Goal: Transaction & Acquisition: Purchase product/service

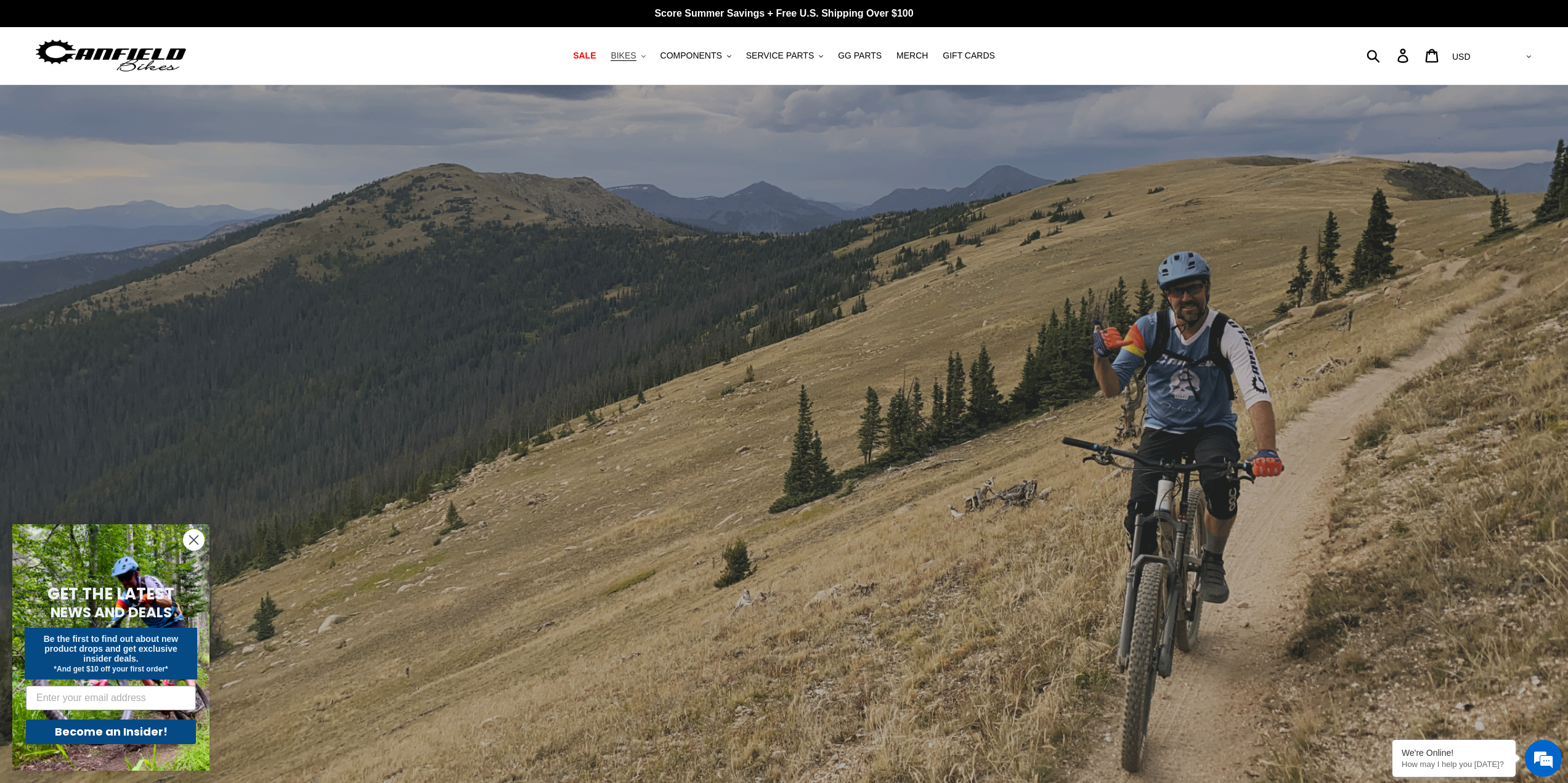
click at [651, 53] on button "BIKES .cls-1{fill:#231f20}" at bounding box center [628, 56] width 47 height 17
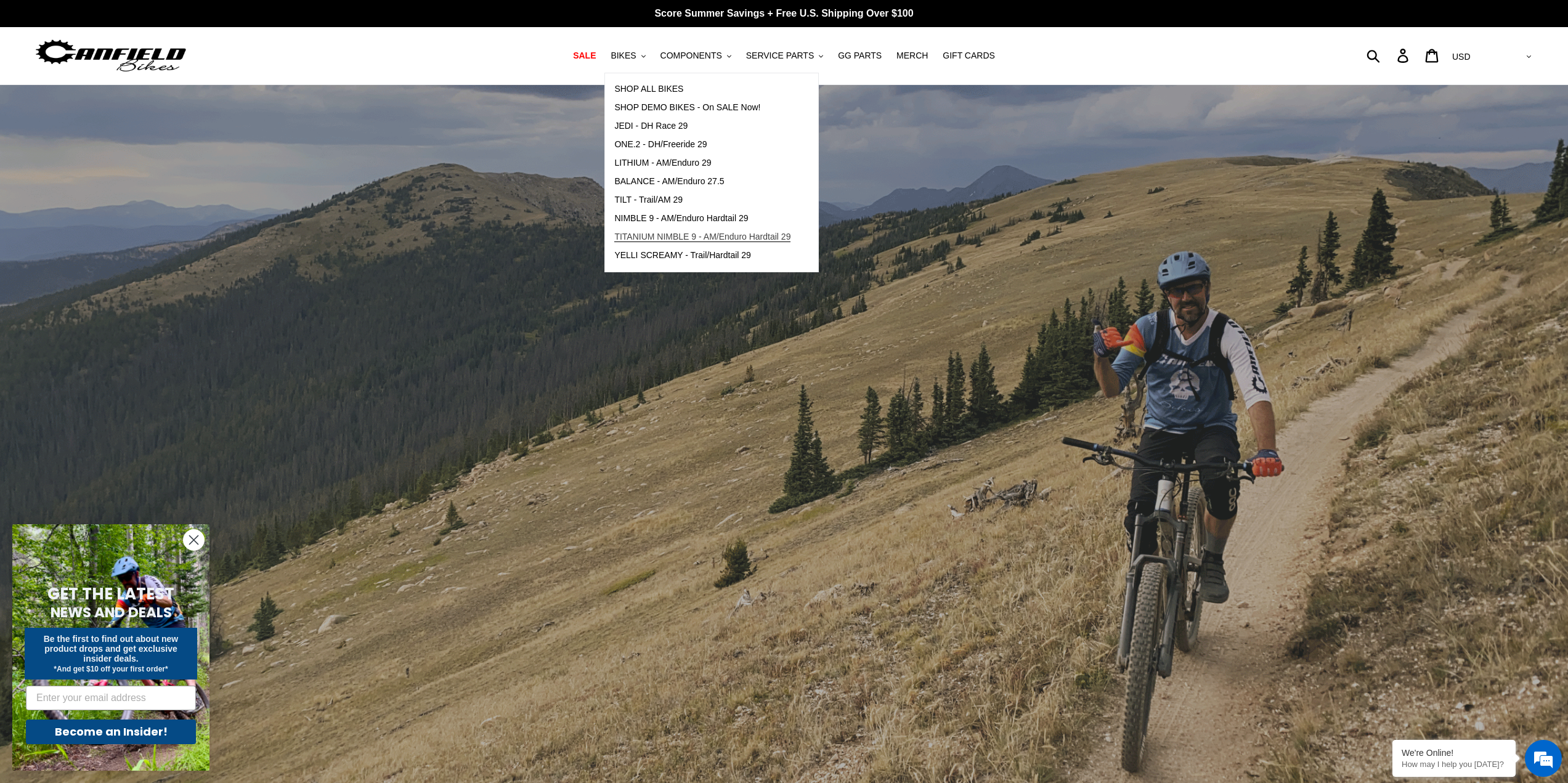
click at [655, 238] on span "TITANIUM NIMBLE 9 - AM/Enduro Hardtail 29" at bounding box center [702, 236] width 176 height 10
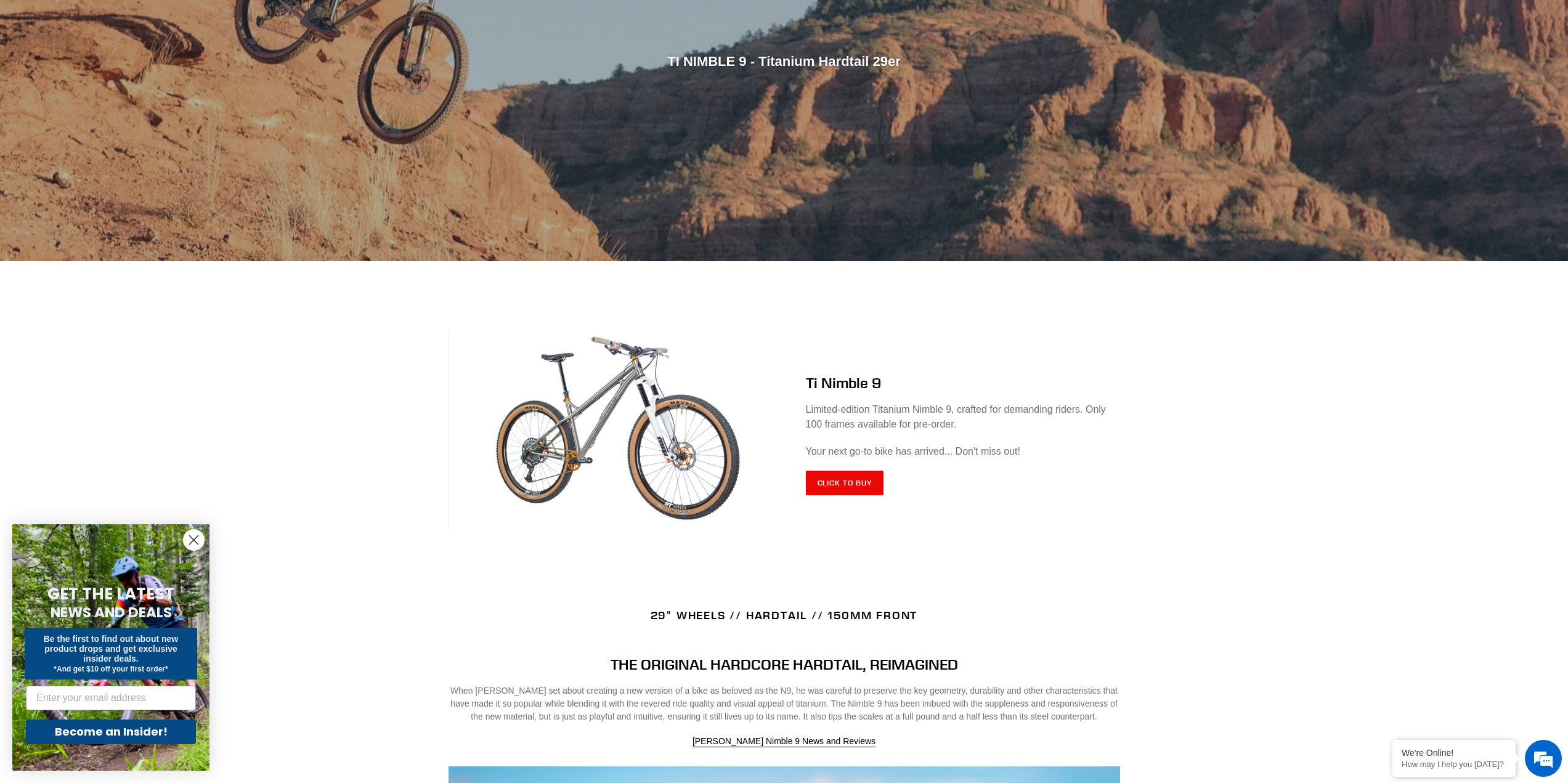
scroll to position [246, 0]
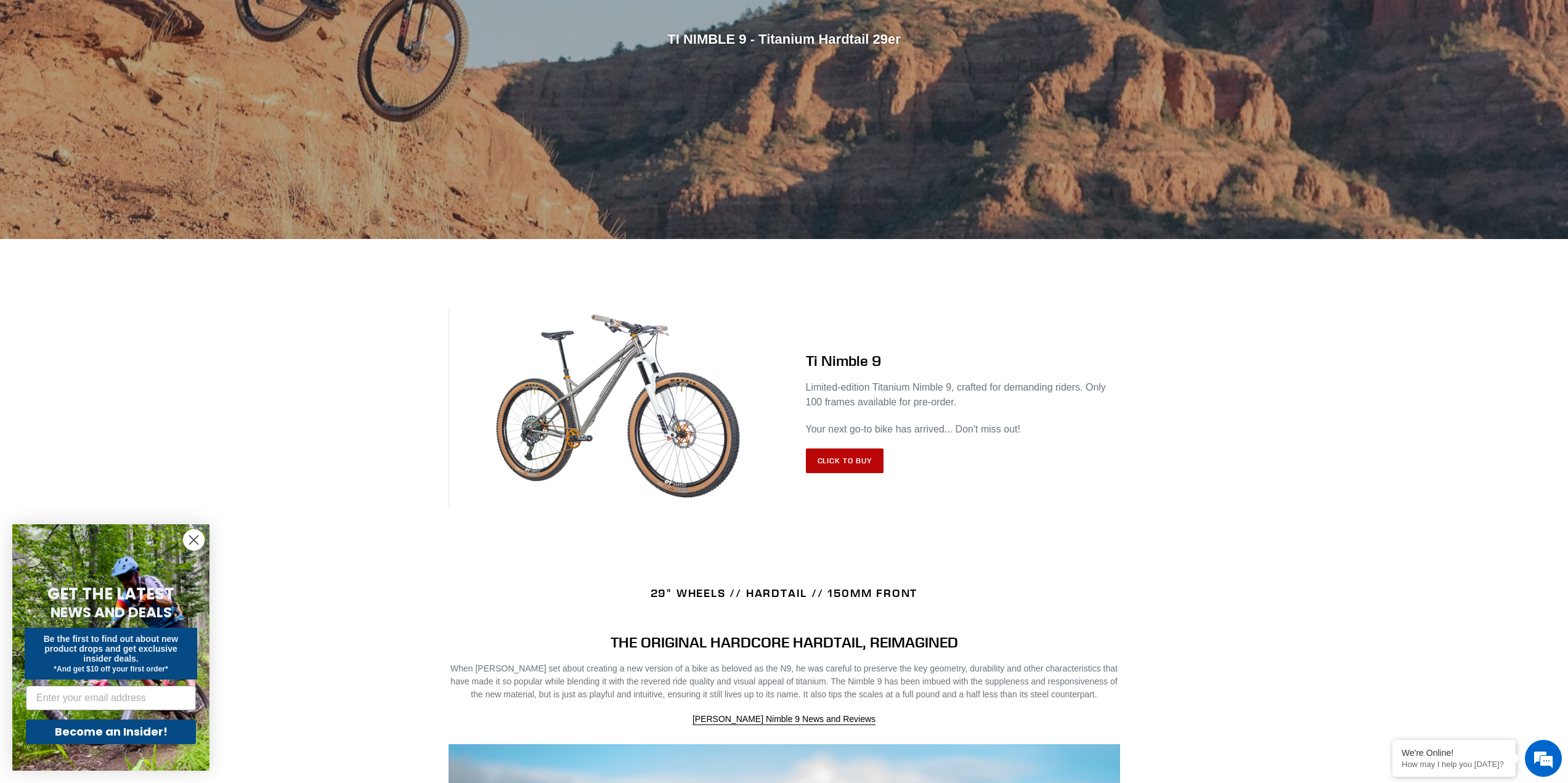
click at [857, 464] on link "Click to Buy" at bounding box center [845, 461] width 78 height 25
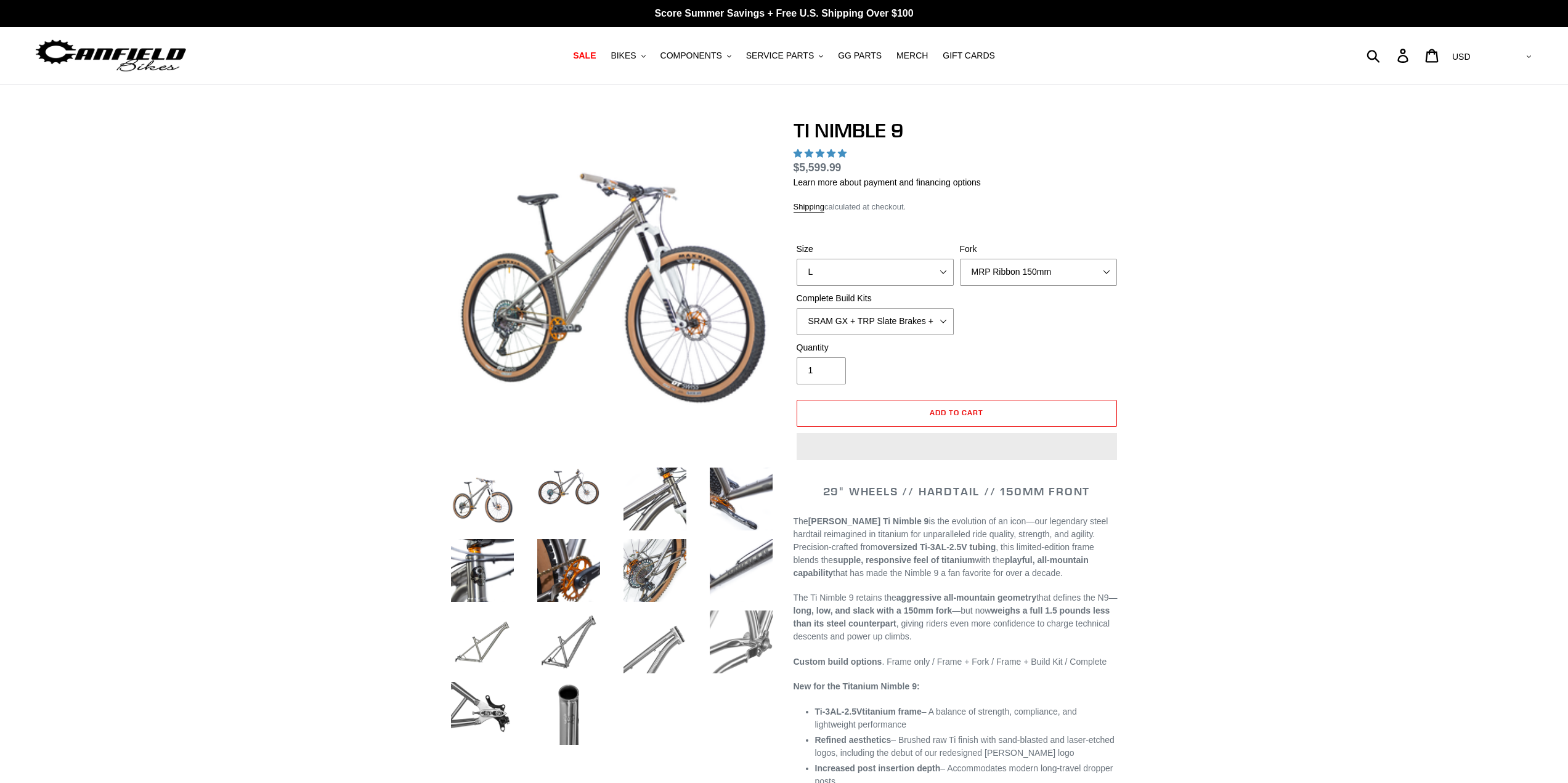
select select "highest-rating"
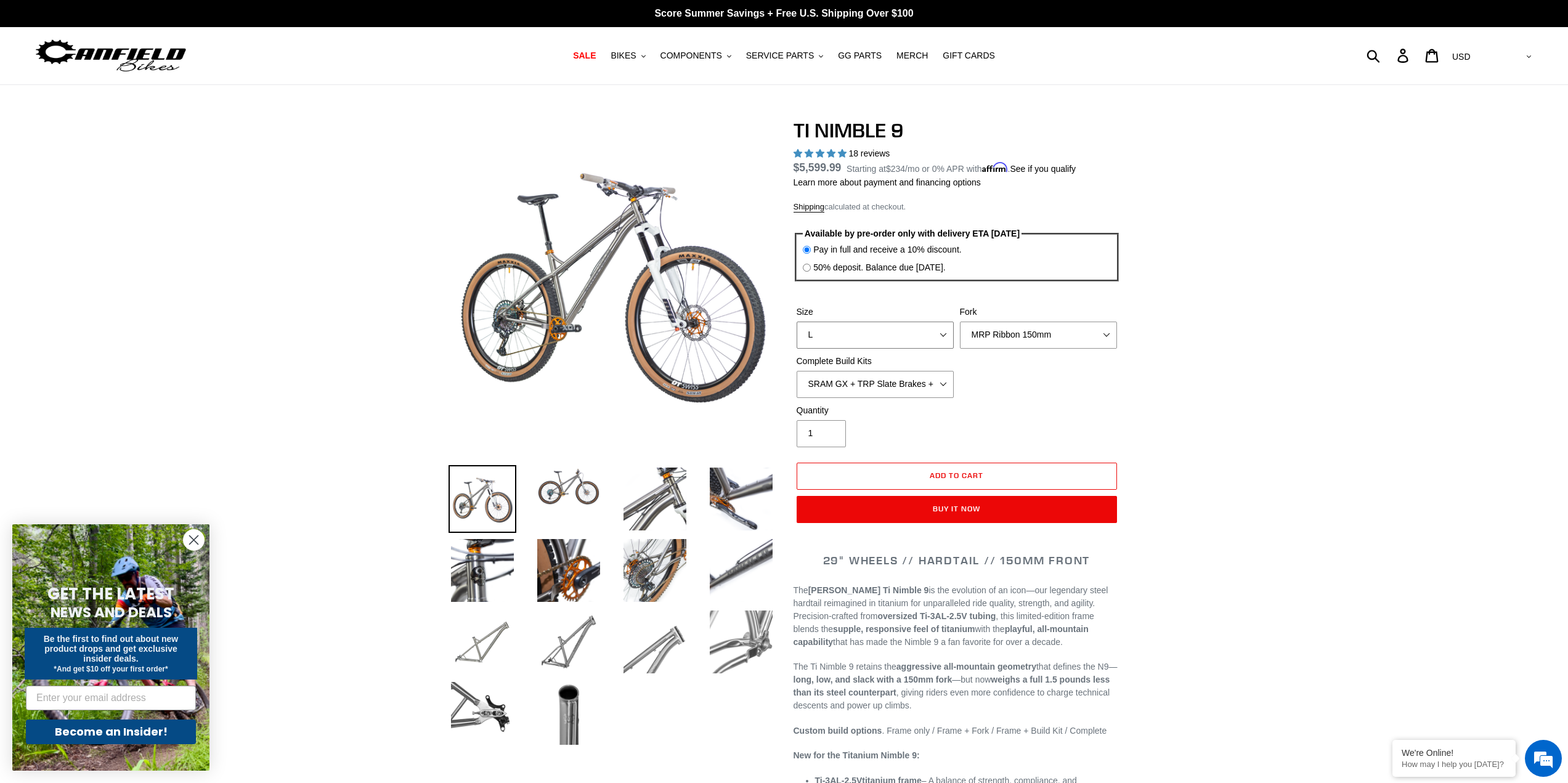
click at [944, 334] on select "S M L XL / XXL (Specify at checkout)" at bounding box center [874, 335] width 157 height 27
select select "XL / XXL (Specify at checkout)"
click at [796, 322] on select "S M L XL / XXL (Specify at checkout)" at bounding box center [874, 335] width 157 height 27
click at [1053, 336] on select "MRP Ribbon 150mm RockShox Lyrik 150mm Fox Factory 36 150mm Cane Creek Helm 150m…" at bounding box center [1038, 335] width 157 height 27
select select "RockShox Lyrik 150mm"
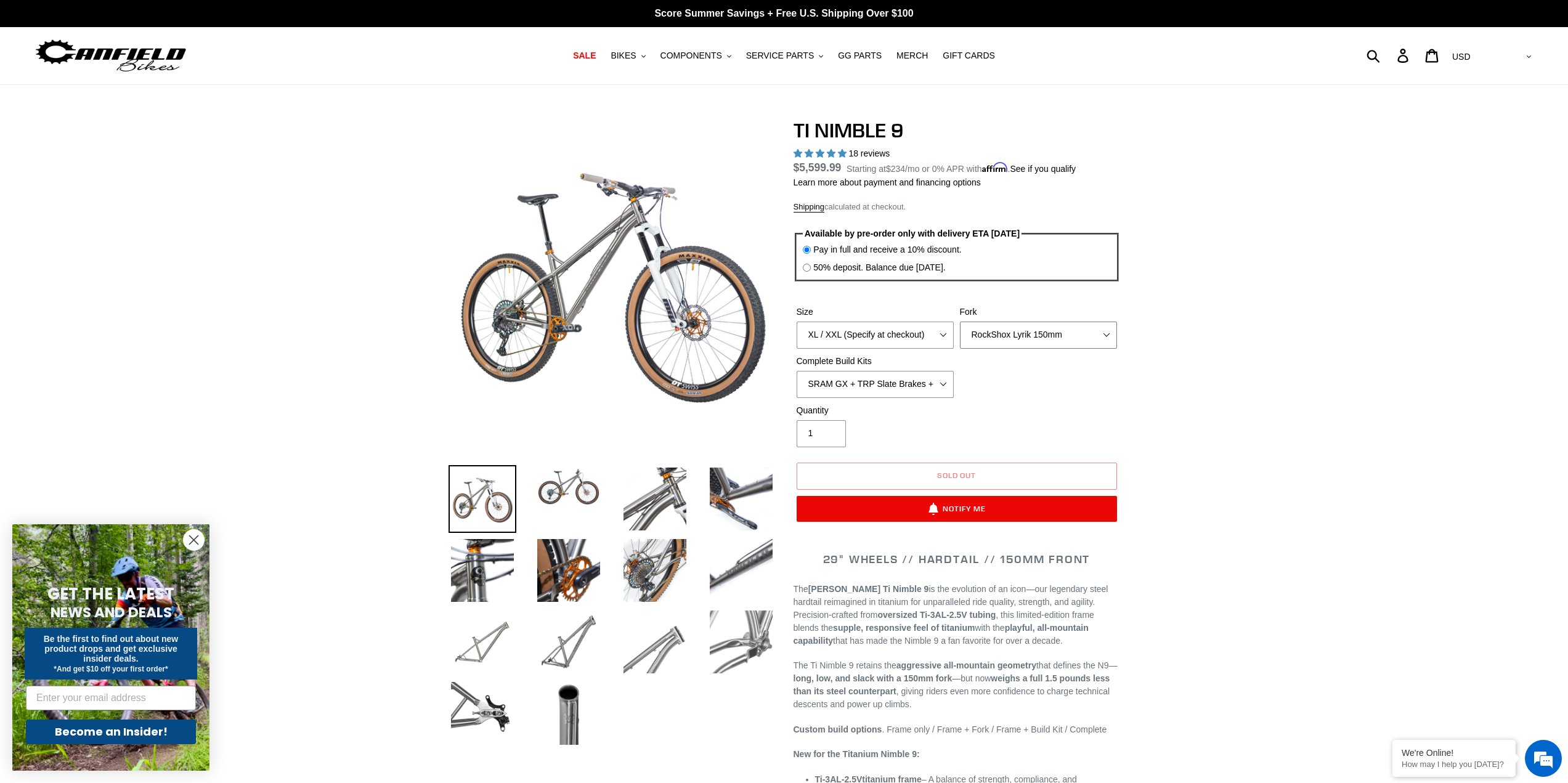
click at [960, 322] on select "MRP Ribbon 150mm RockShox Lyrik 150mm Fox Factory 36 150mm Cane Creek Helm 150m…" at bounding box center [1038, 335] width 157 height 27
click at [977, 467] on button "Sold out" at bounding box center [957, 476] width 321 height 27
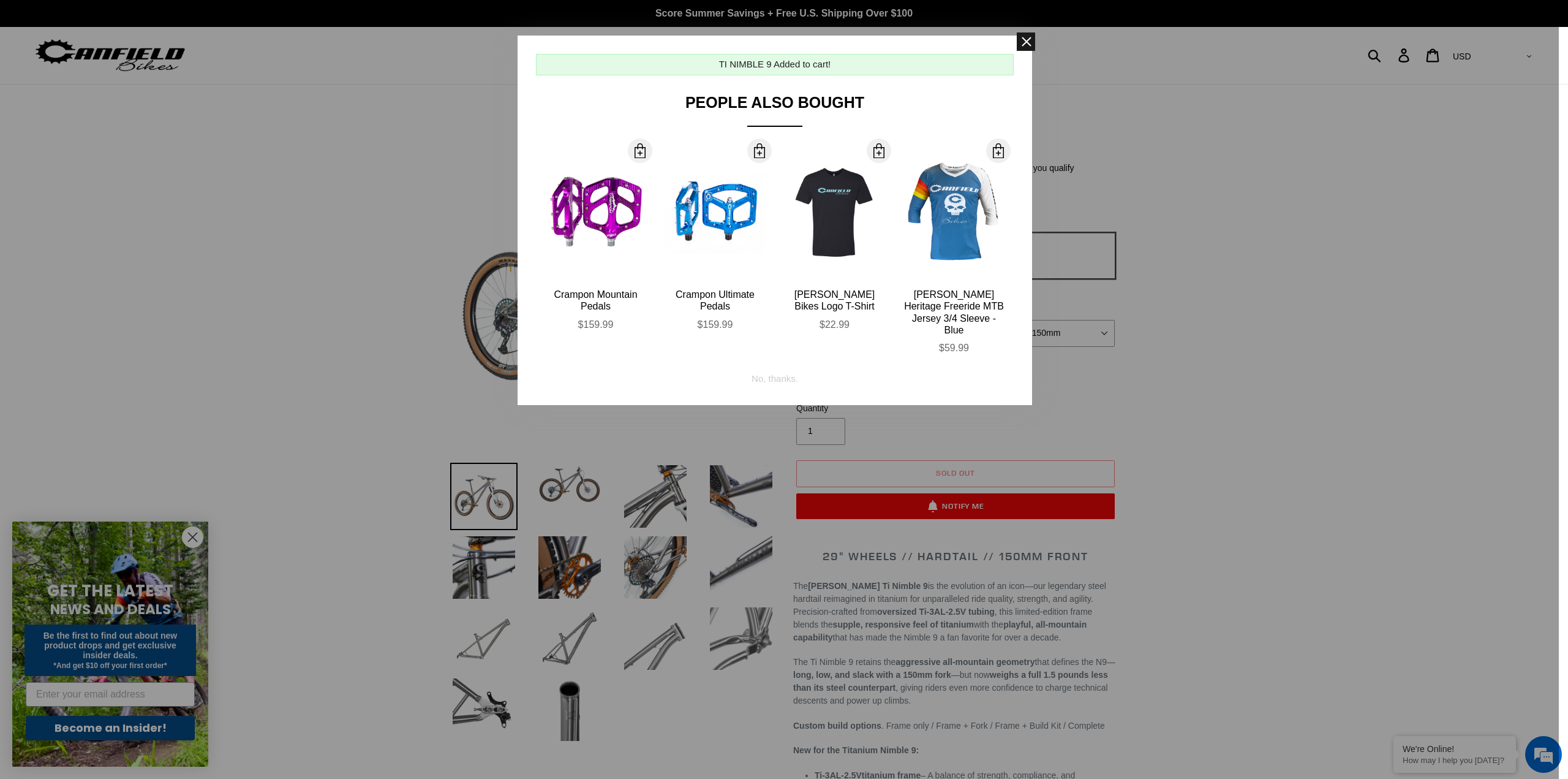
click at [1024, 47] on span at bounding box center [1026, 41] width 19 height 19
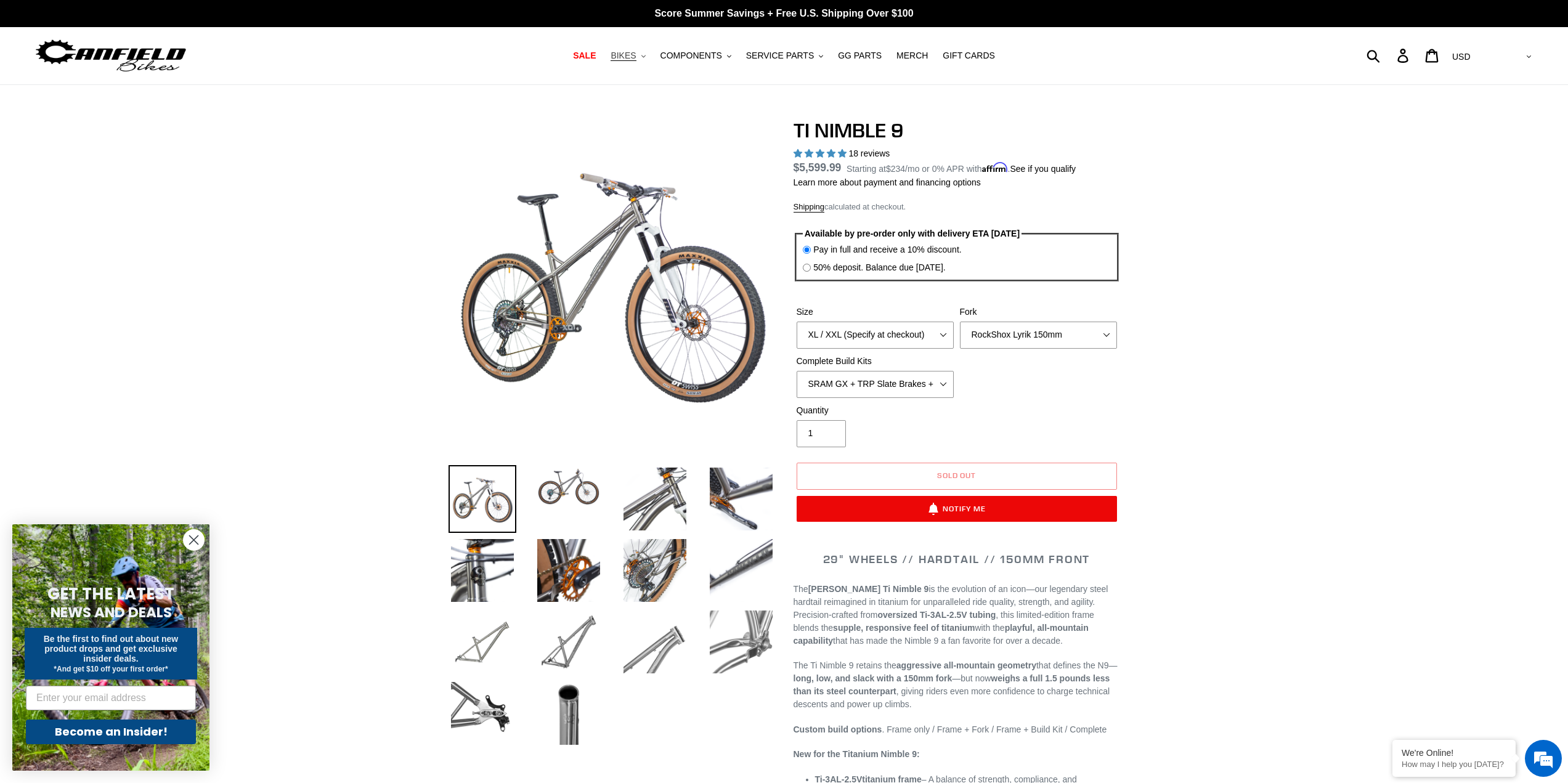
click at [649, 57] on button "BIKES .cls-1{fill:#231f20}" at bounding box center [628, 56] width 47 height 17
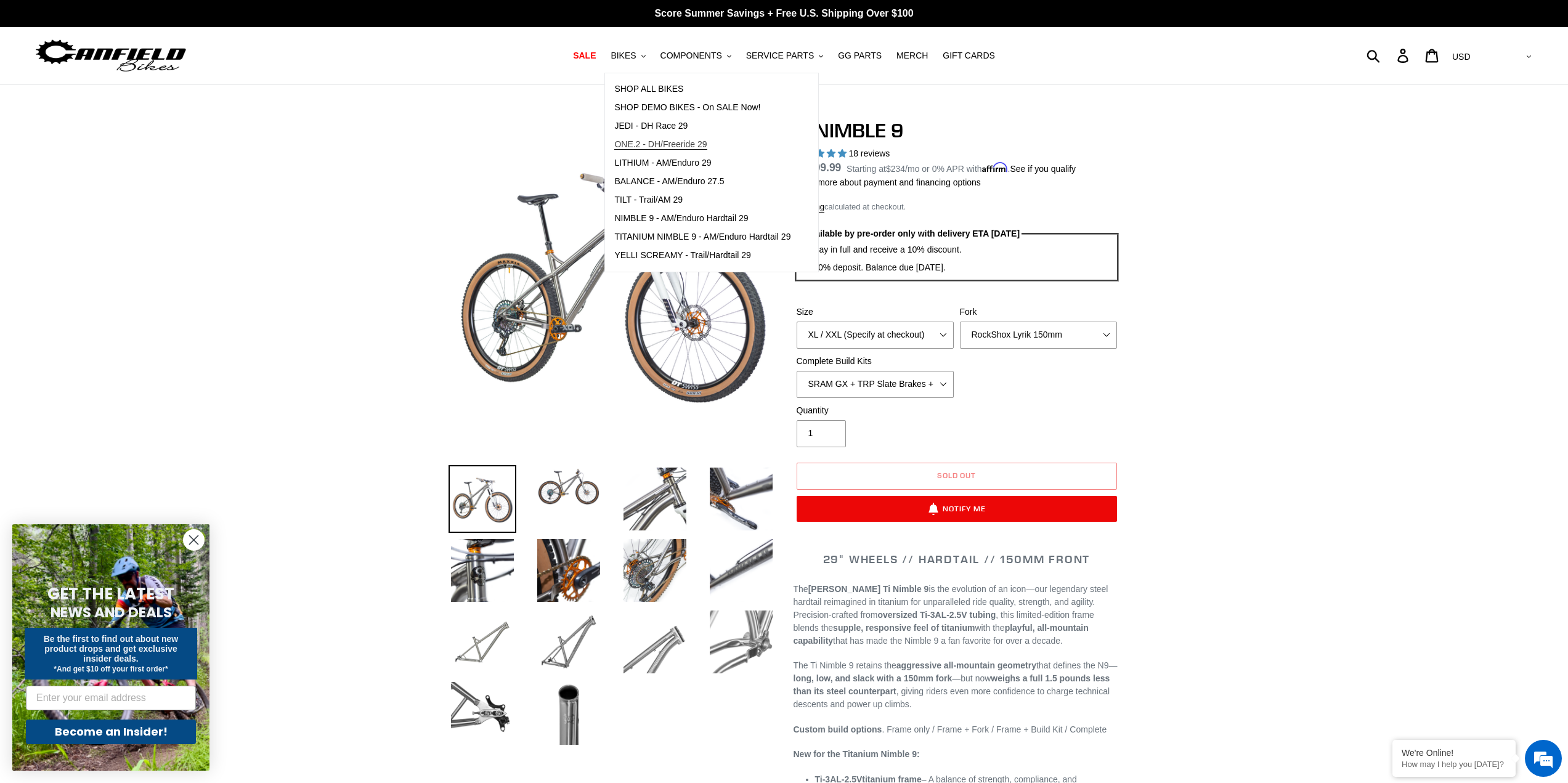
click at [686, 146] on span "ONE.2 - DH/Freeride 29" at bounding box center [660, 144] width 93 height 10
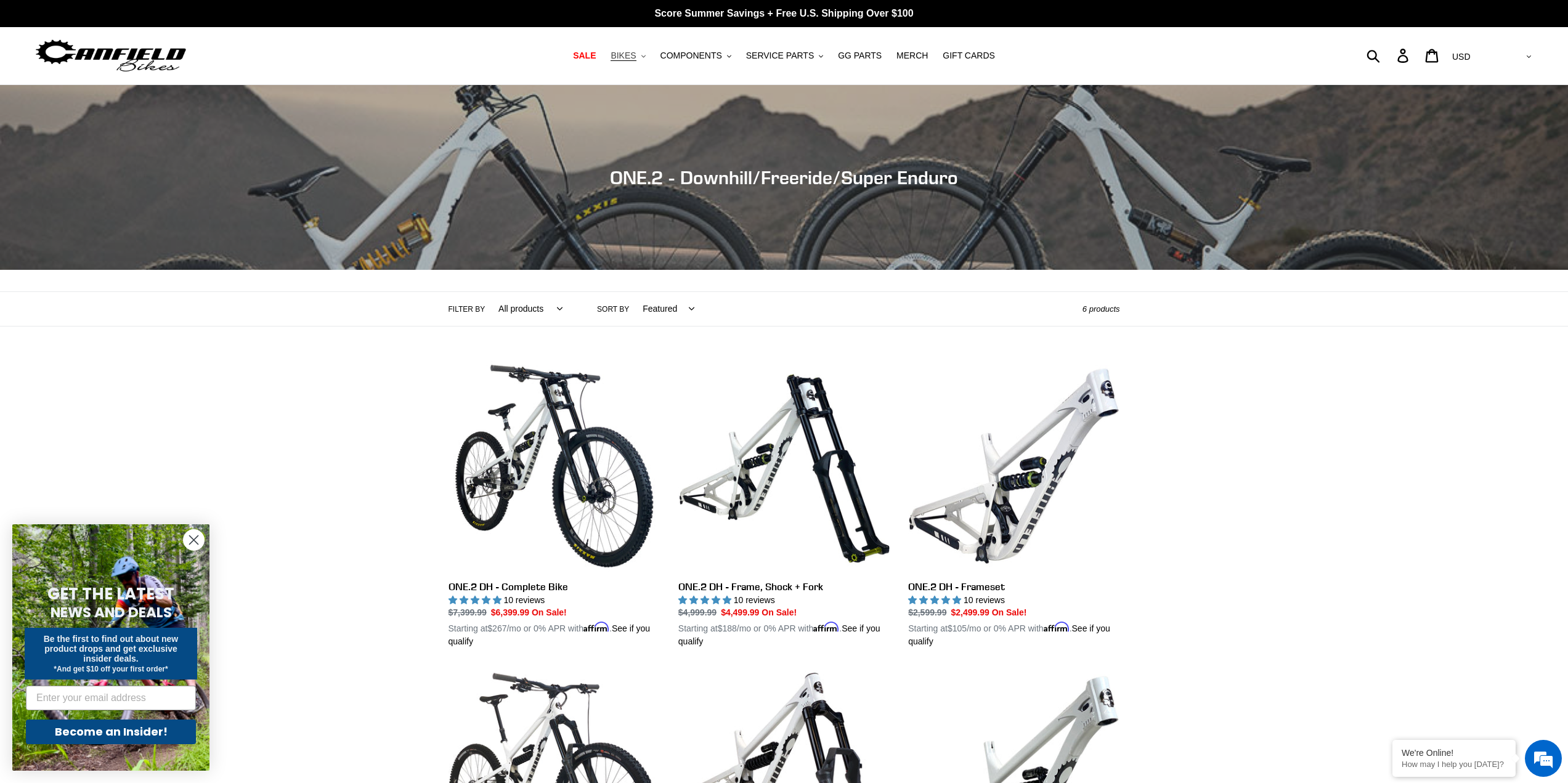
click at [636, 54] on span "BIKES" at bounding box center [623, 55] width 26 height 10
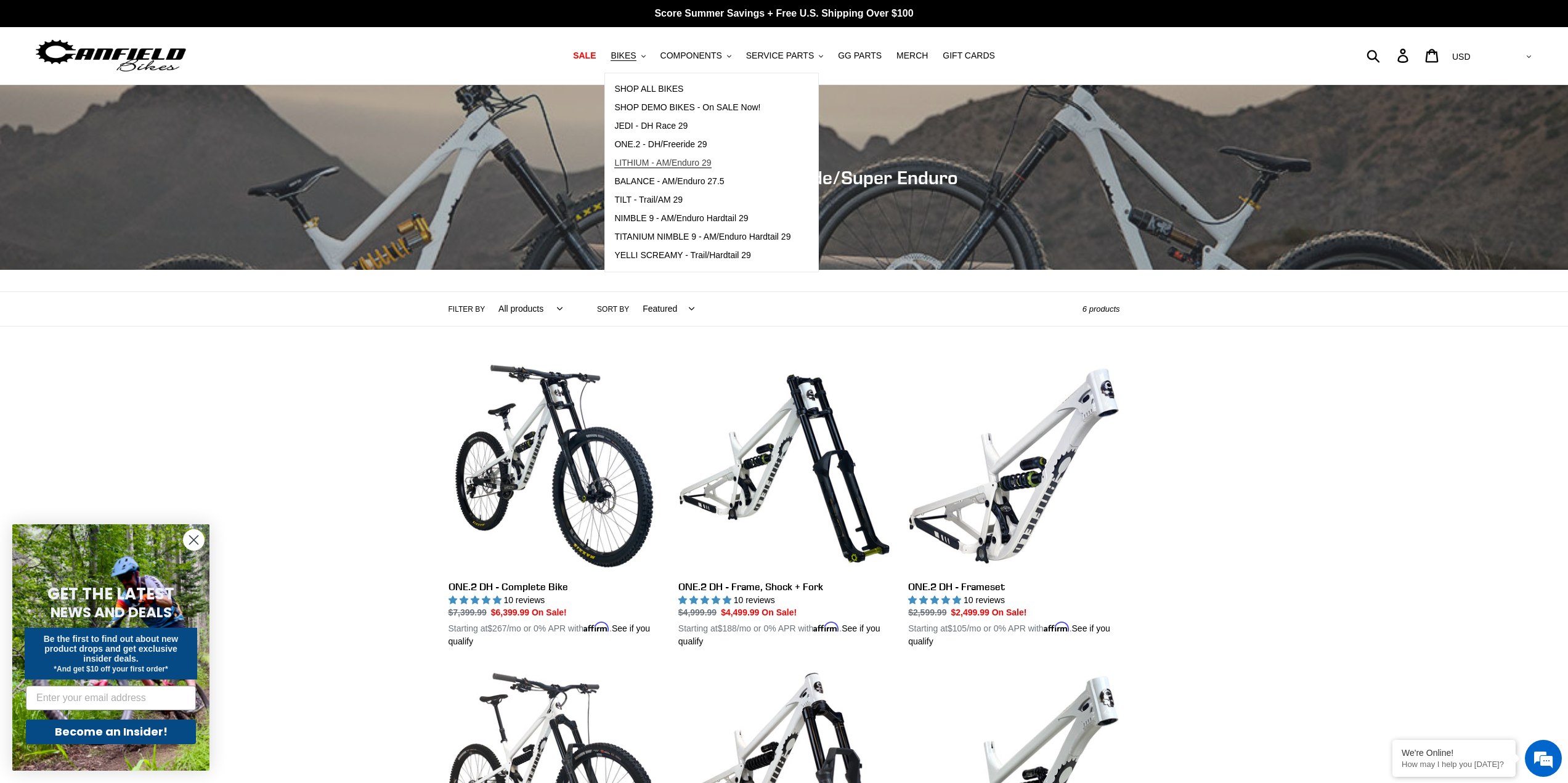
click at [688, 168] on span "LITHIUM - AM/Enduro 29" at bounding box center [662, 162] width 97 height 10
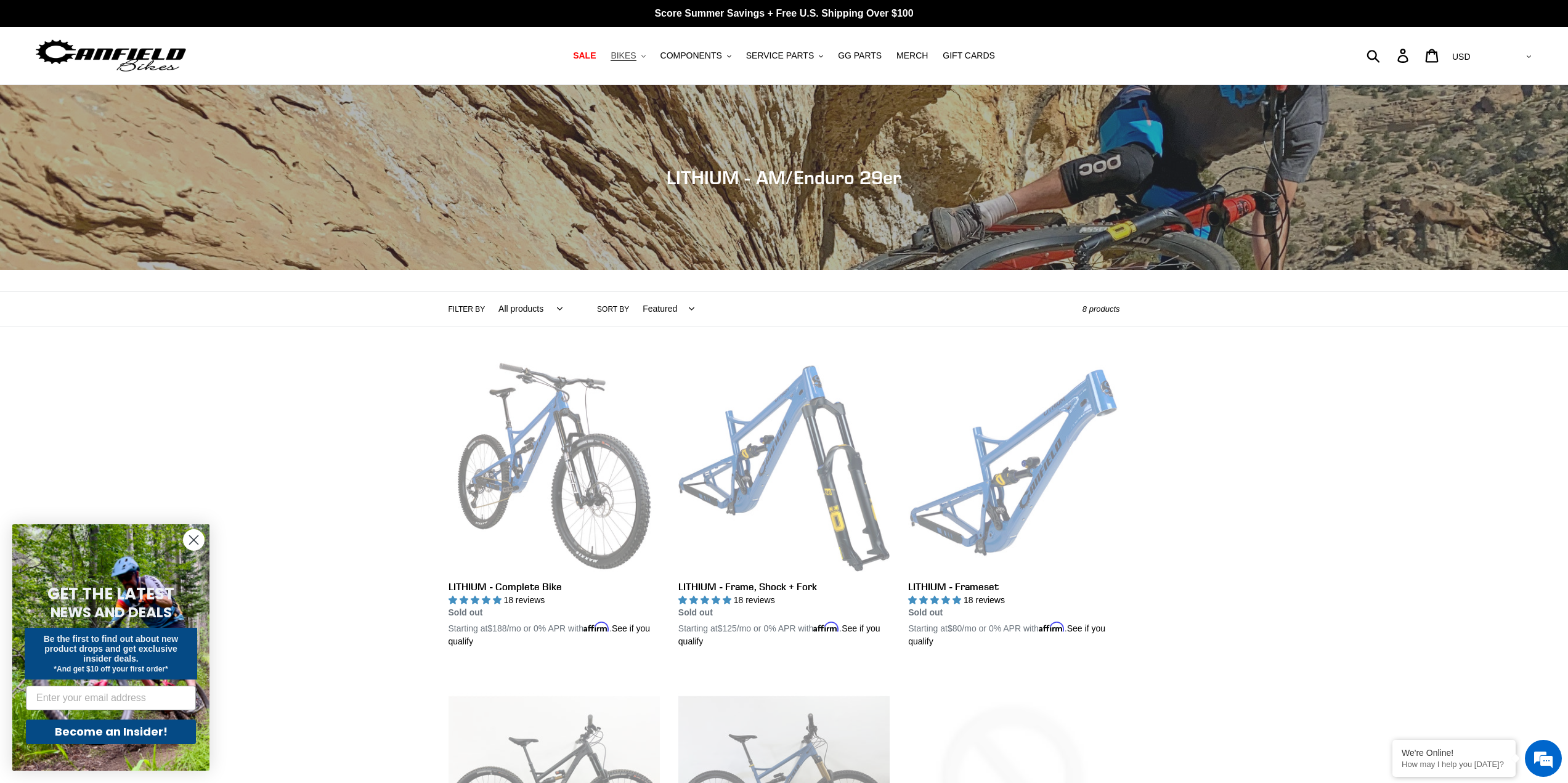
click at [651, 54] on button "BIKES .cls-1{fill:#231f20}" at bounding box center [628, 56] width 47 height 17
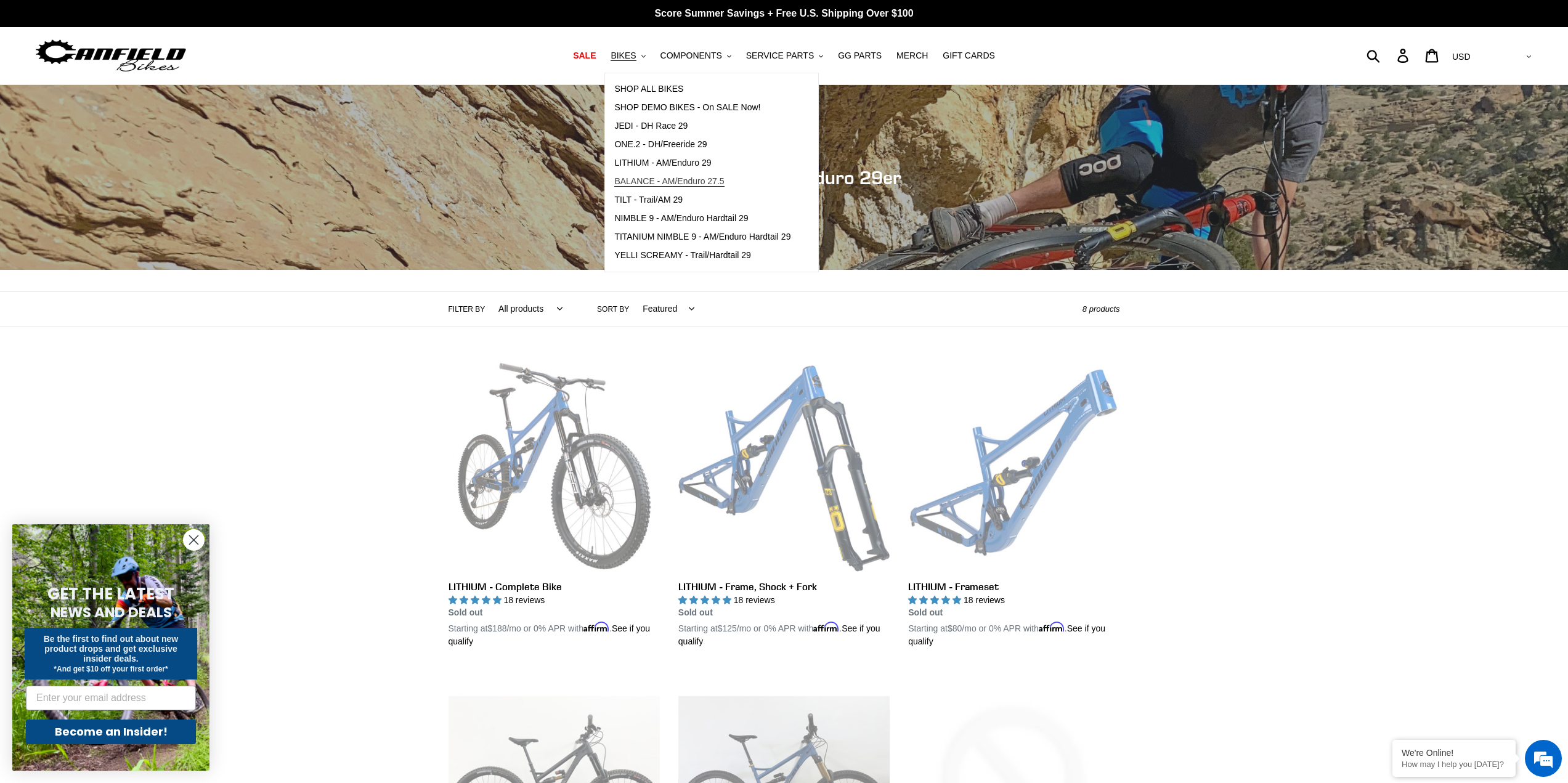
click at [647, 180] on span "BALANCE - AM/Enduro 27.5" at bounding box center [669, 181] width 110 height 10
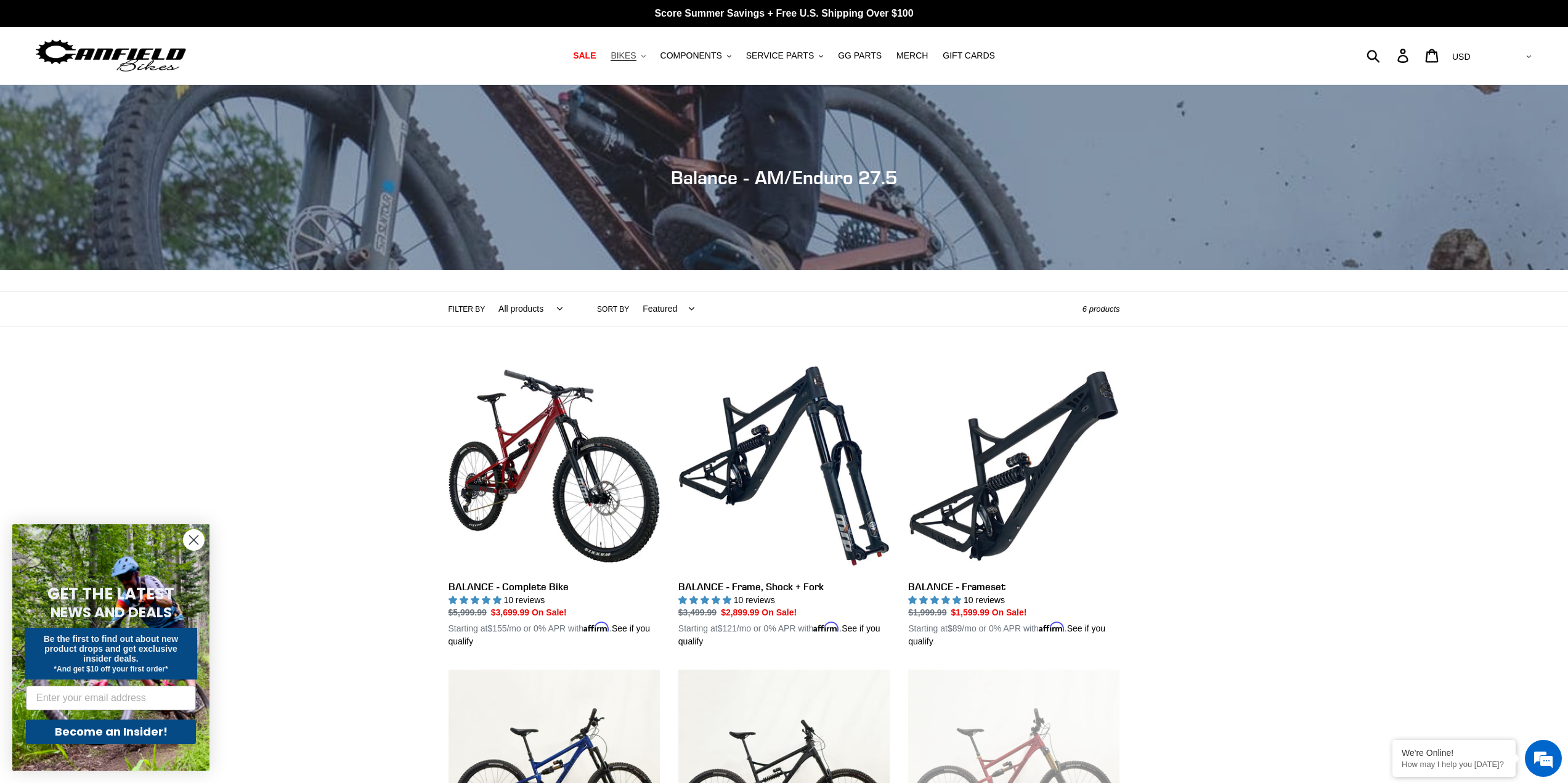
click at [646, 55] on icon ".cls-1{fill:#231f20}" at bounding box center [644, 56] width 4 height 4
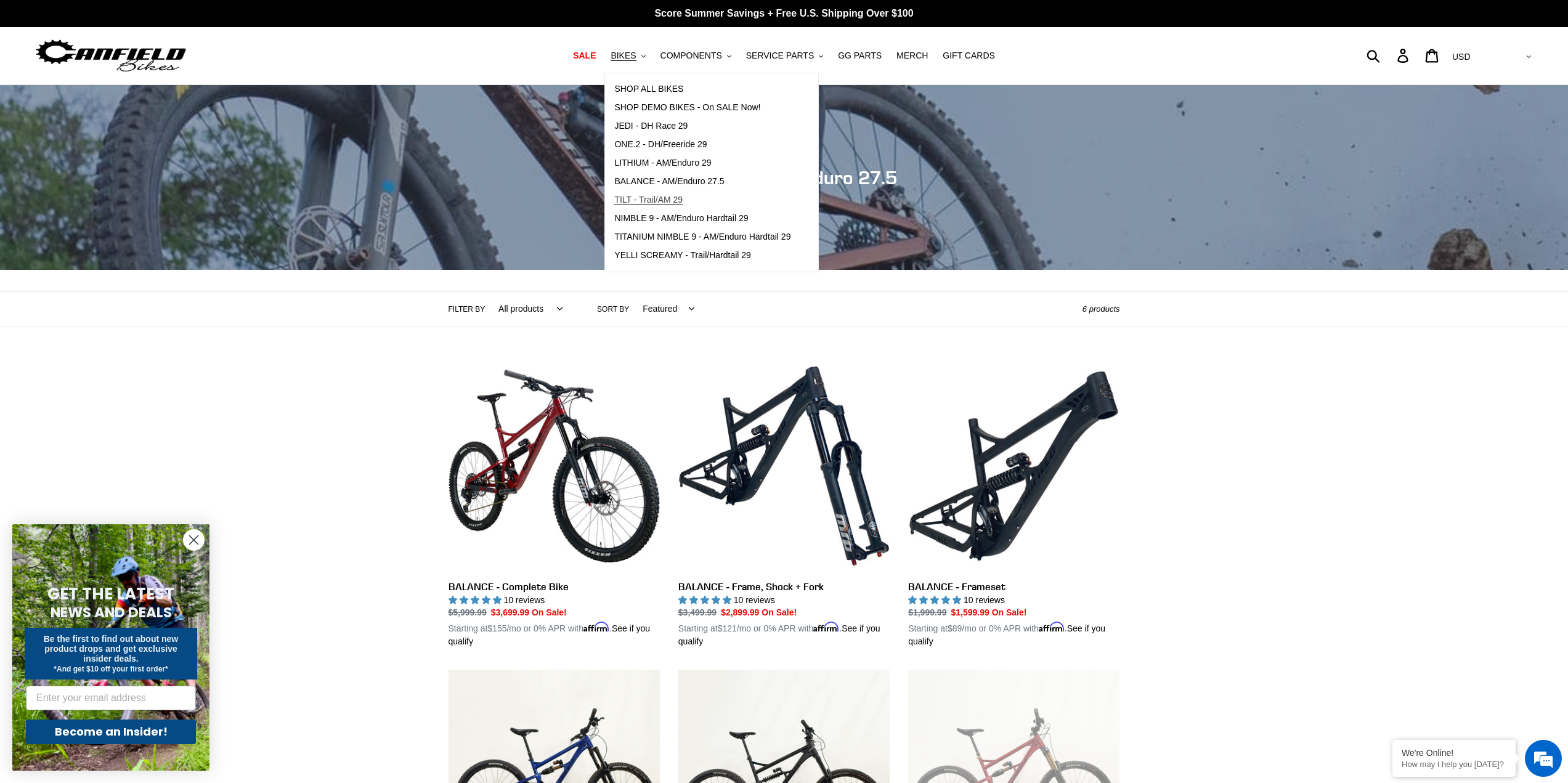
click at [668, 200] on span "TILT - Trail/AM 29" at bounding box center [648, 200] width 68 height 10
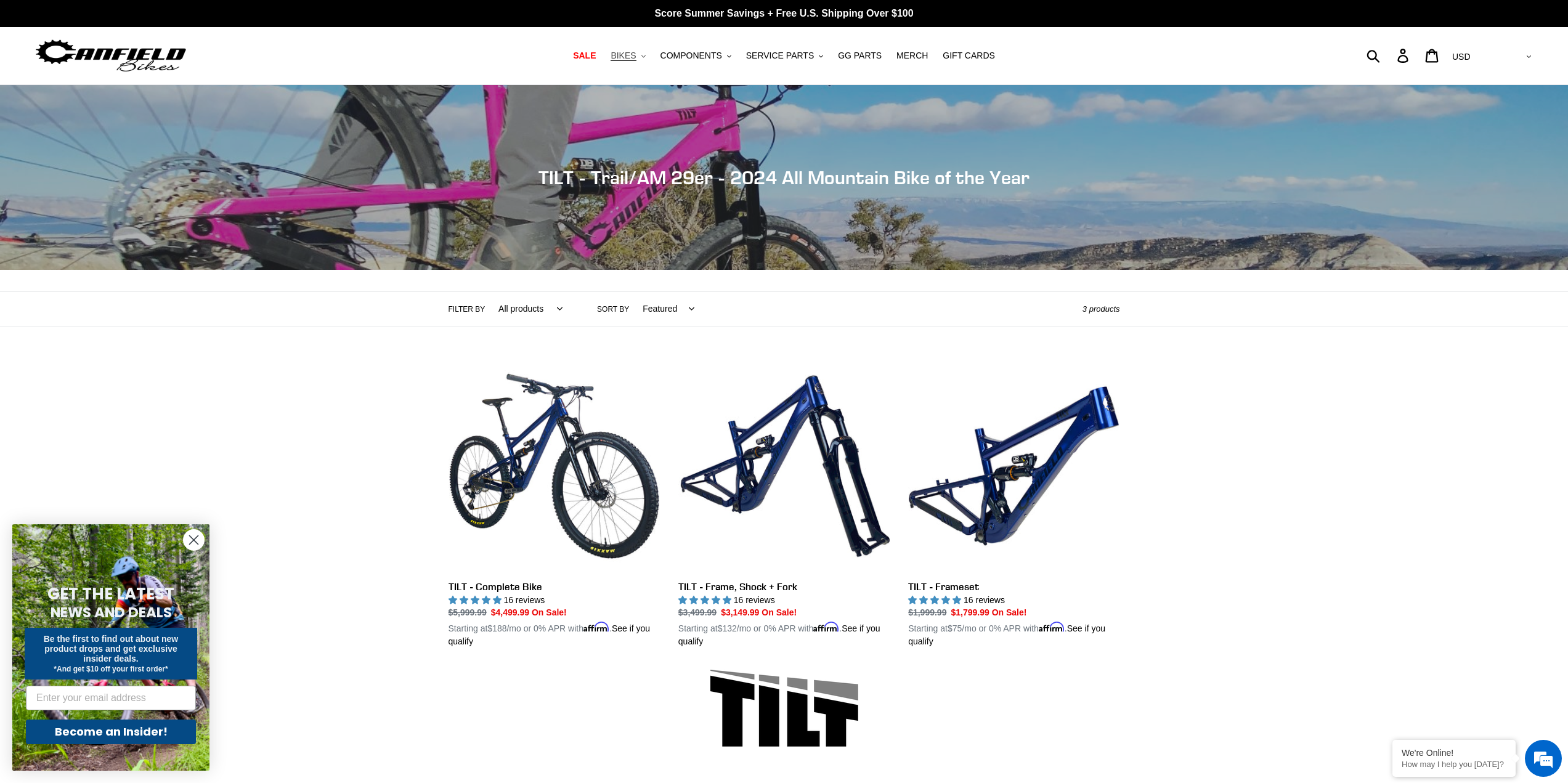
click at [636, 50] on span "BIKES" at bounding box center [623, 55] width 26 height 10
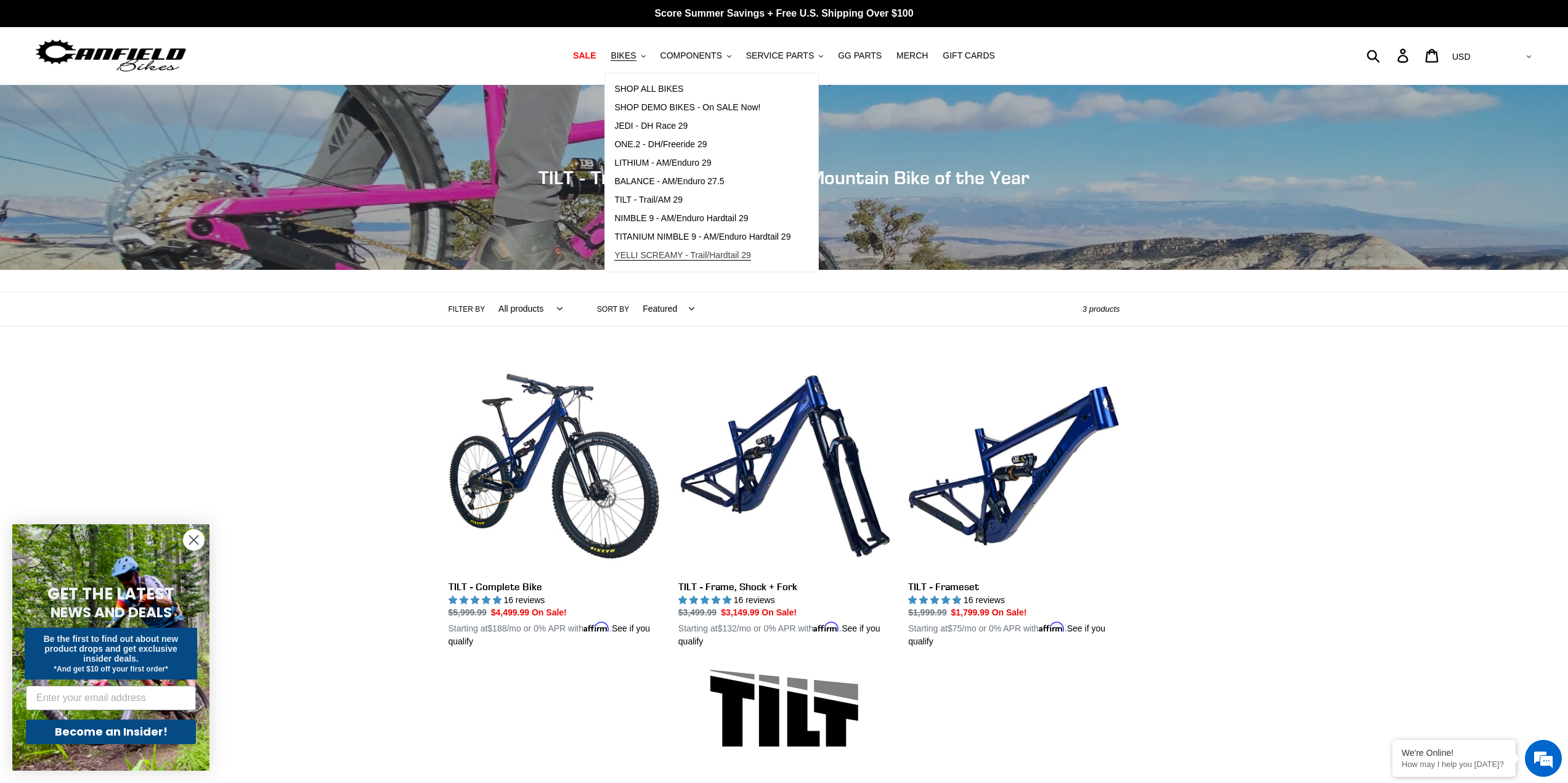
click at [665, 254] on span "YELLI SCREAMY - Trail/Hardtail 29" at bounding box center [682, 255] width 137 height 10
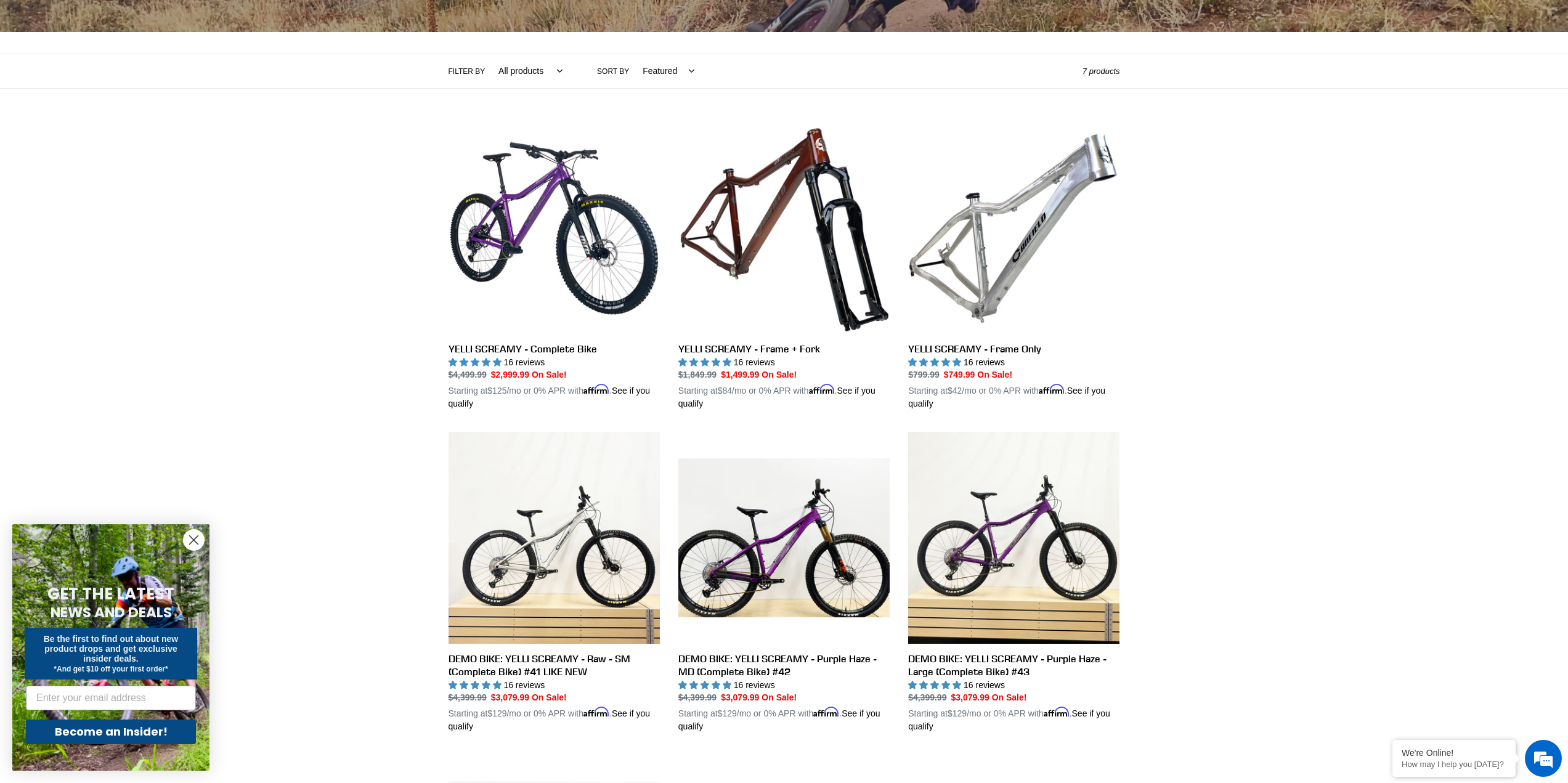
scroll to position [246, 0]
